Goal: Information Seeking & Learning: Learn about a topic

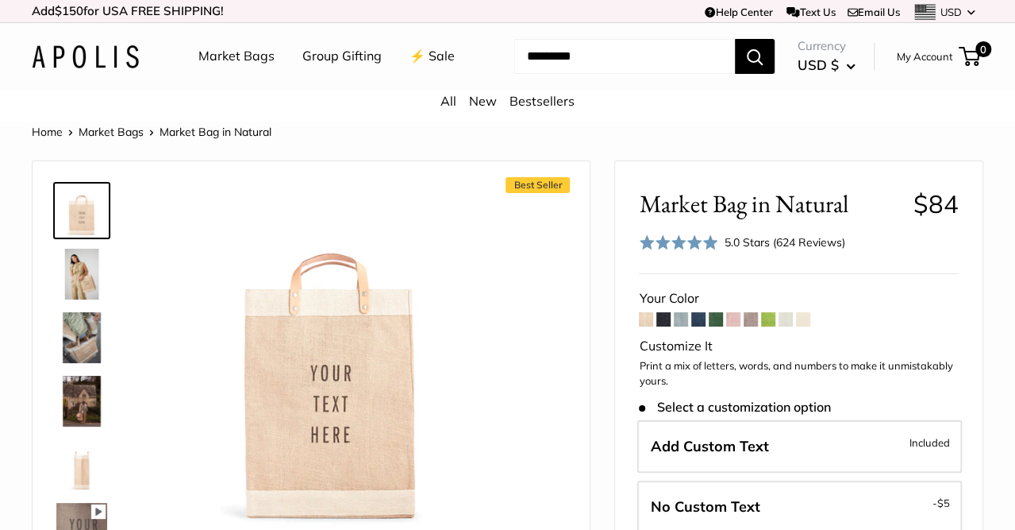
click at [766, 326] on span at bounding box center [768, 319] width 14 height 14
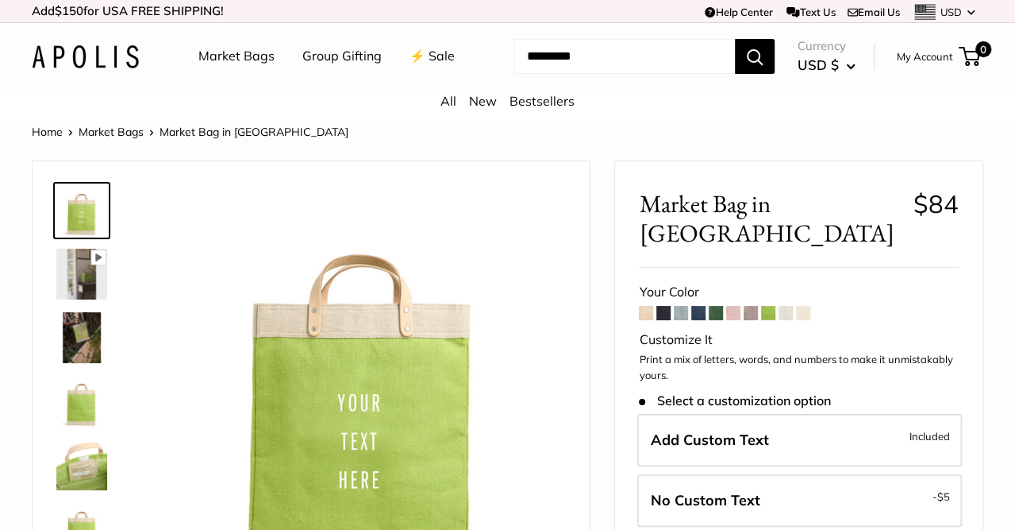
click at [699, 306] on span at bounding box center [698, 313] width 14 height 14
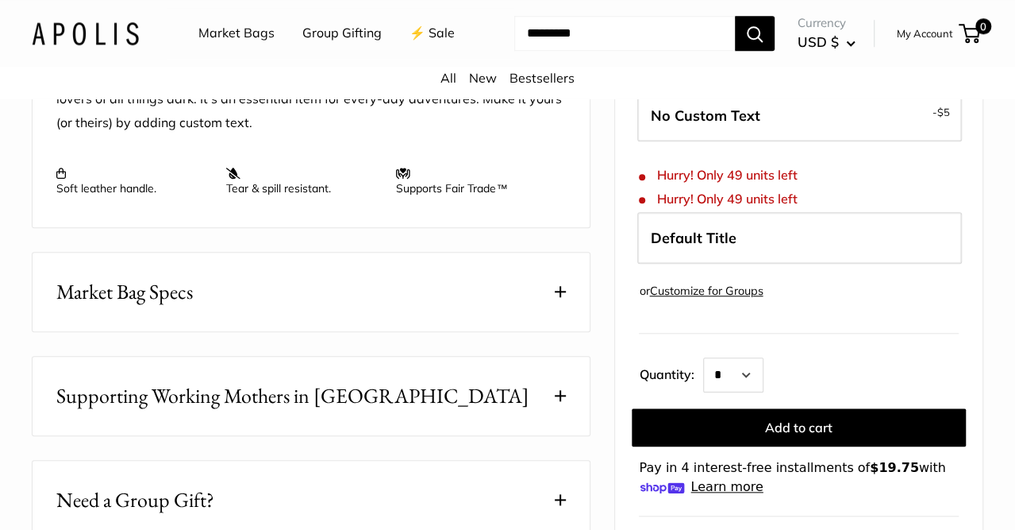
scroll to position [741, 0]
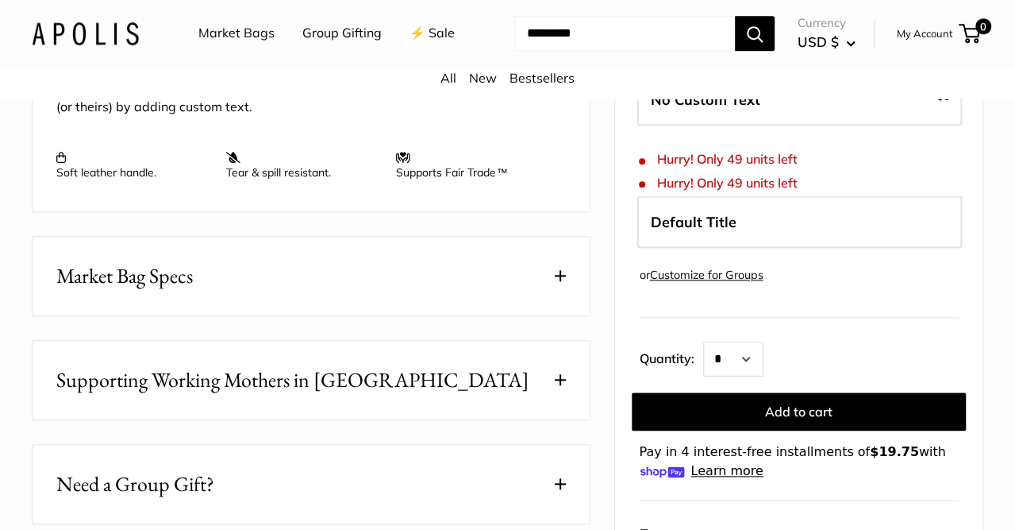
click at [480, 397] on button "Supporting Working Mothers in [GEOGRAPHIC_DATA]" at bounding box center [311, 380] width 557 height 79
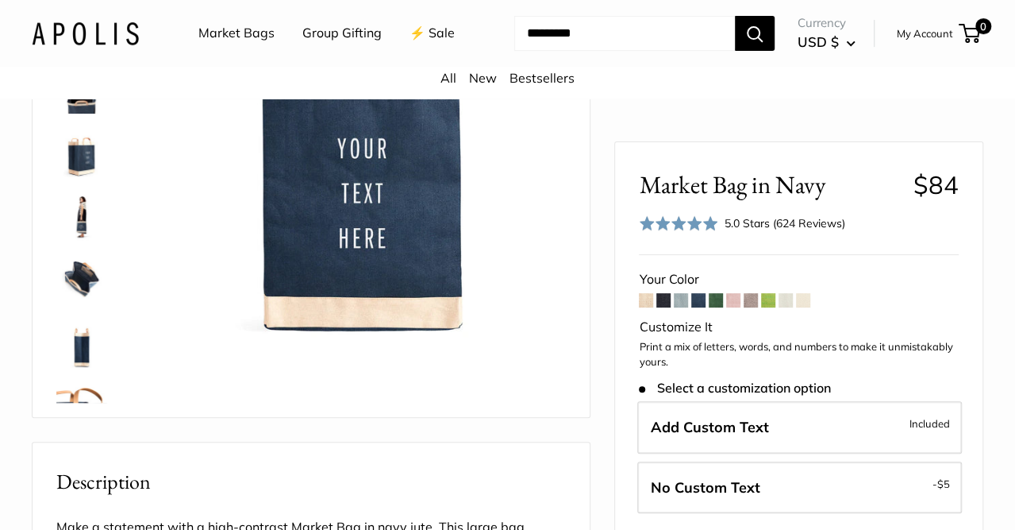
scroll to position [185, 0]
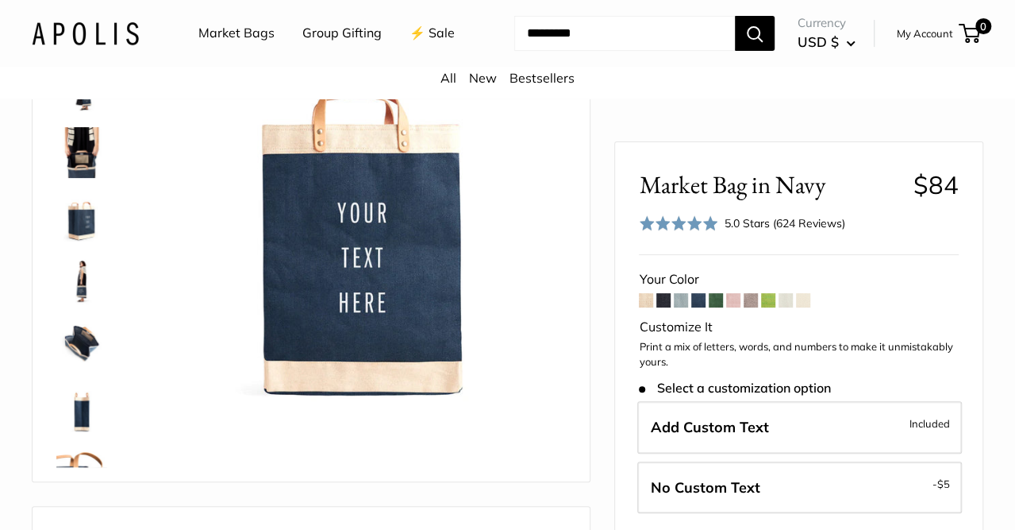
click at [410, 45] on link "⚡️ Sale" at bounding box center [432, 33] width 45 height 24
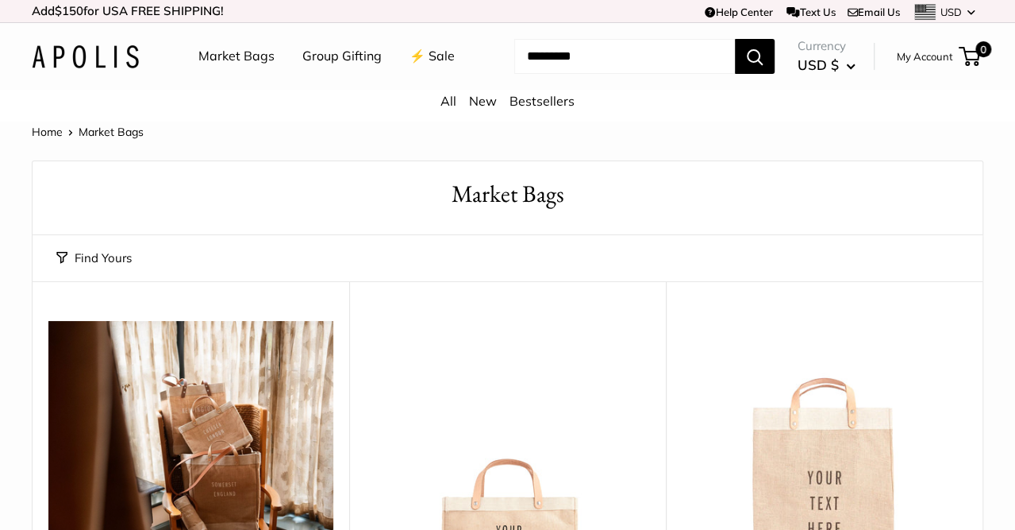
click at [326, 62] on link "Group Gifting" at bounding box center [341, 56] width 79 height 24
